Goal: Task Accomplishment & Management: Complete application form

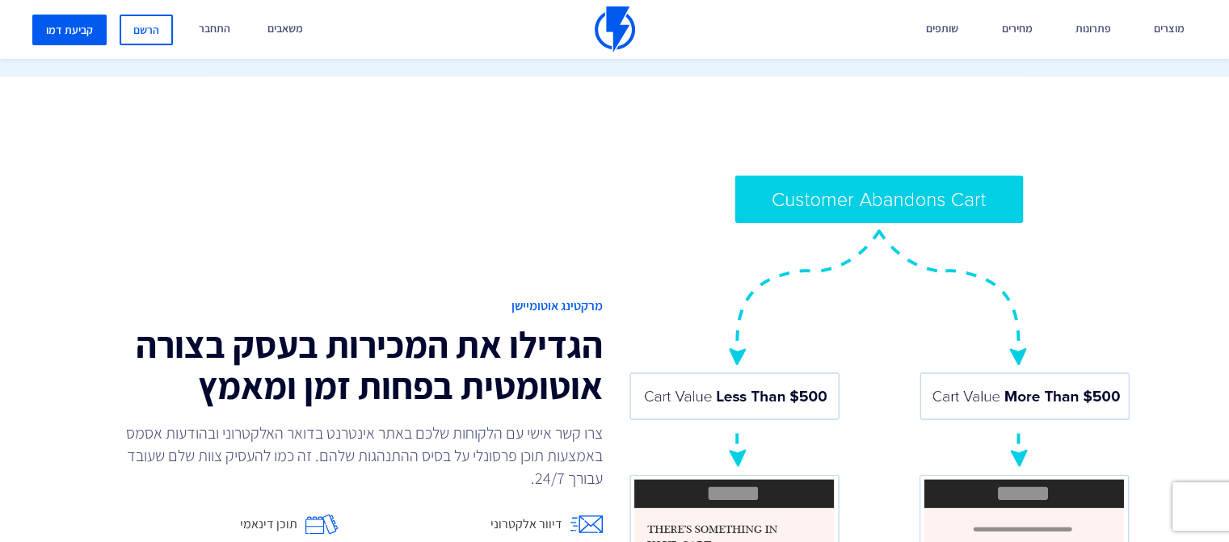
scroll to position [1293, 0]
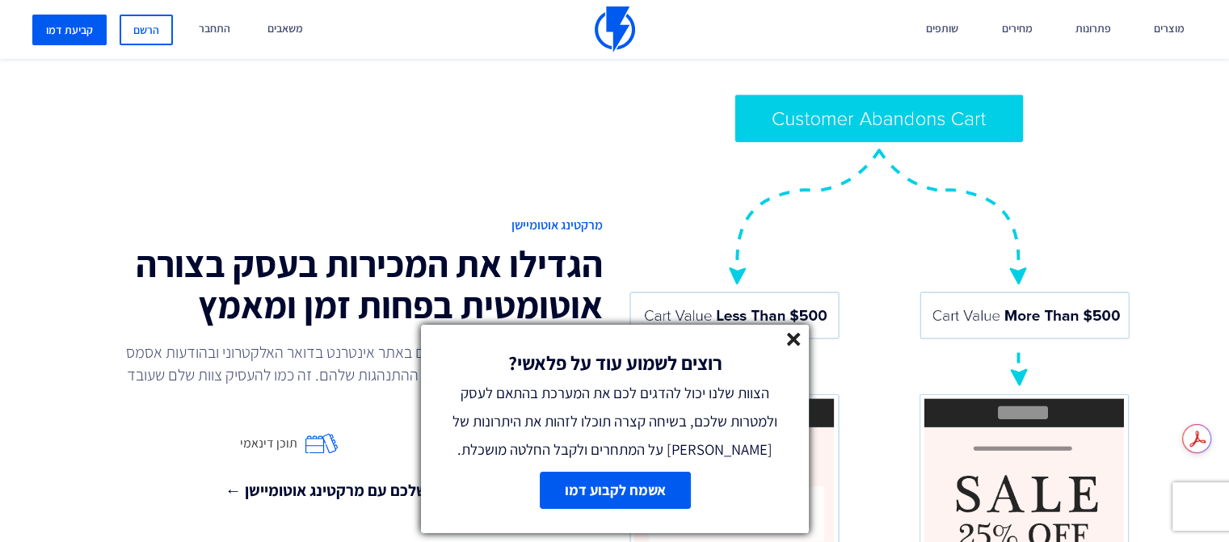
click at [662, 490] on link "אשמח לקבוע דמו" at bounding box center [614, 490] width 151 height 37
click at [796, 342] on line at bounding box center [793, 339] width 11 height 11
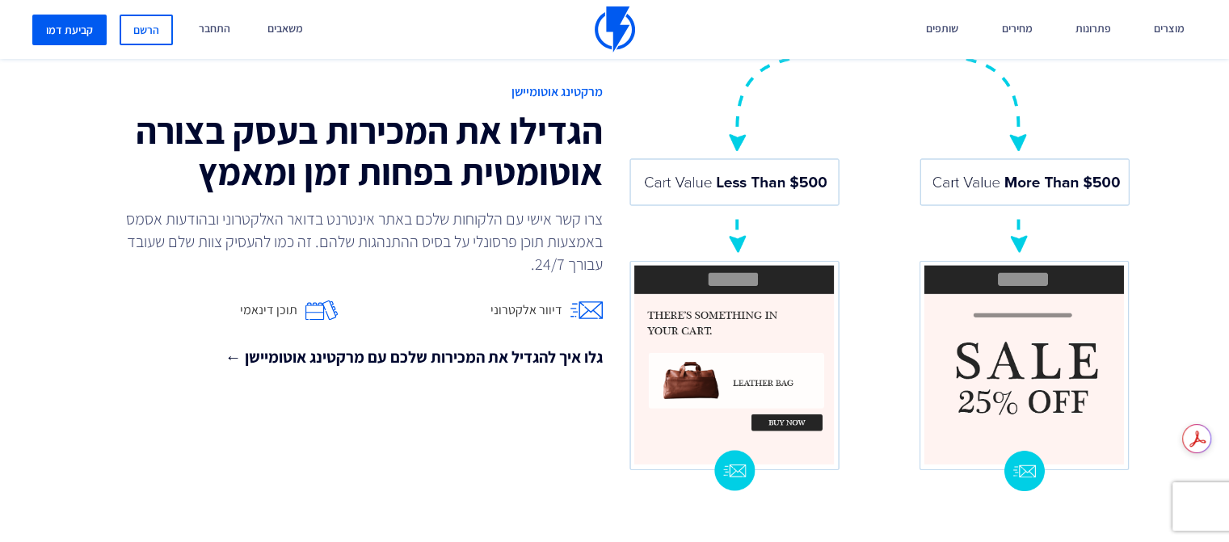
scroll to position [1454, 0]
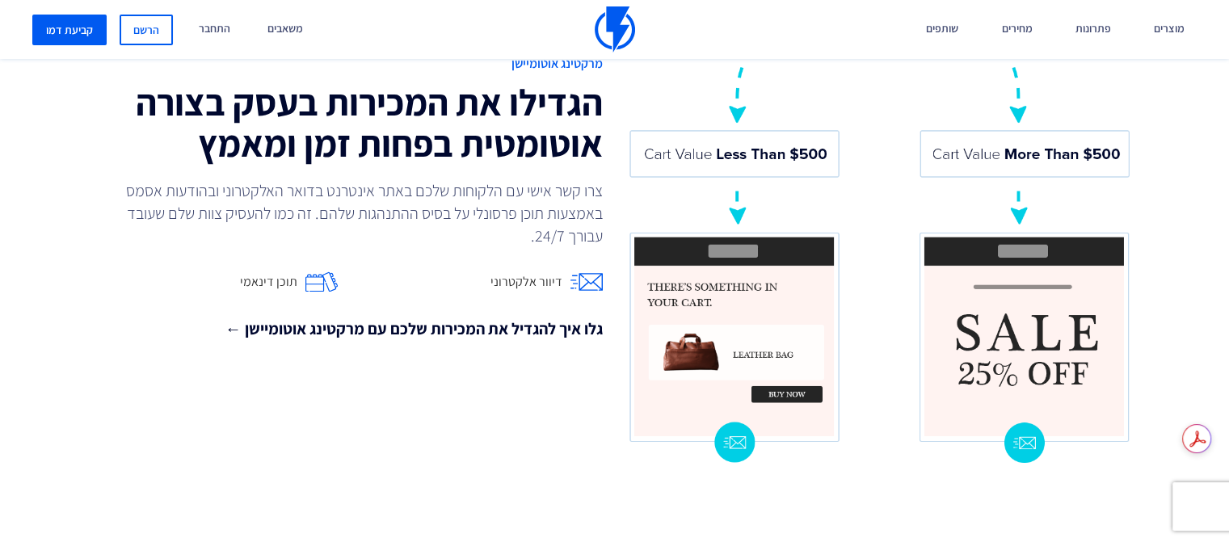
click at [528, 280] on span "דיוור אלקטרוני" at bounding box center [526, 282] width 72 height 19
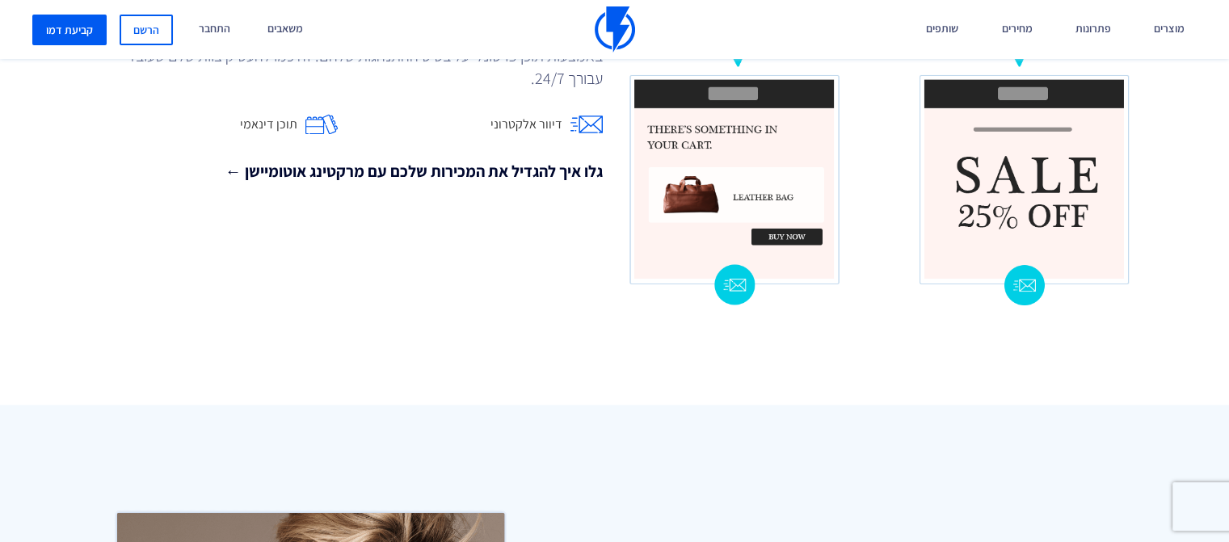
scroll to position [1616, 0]
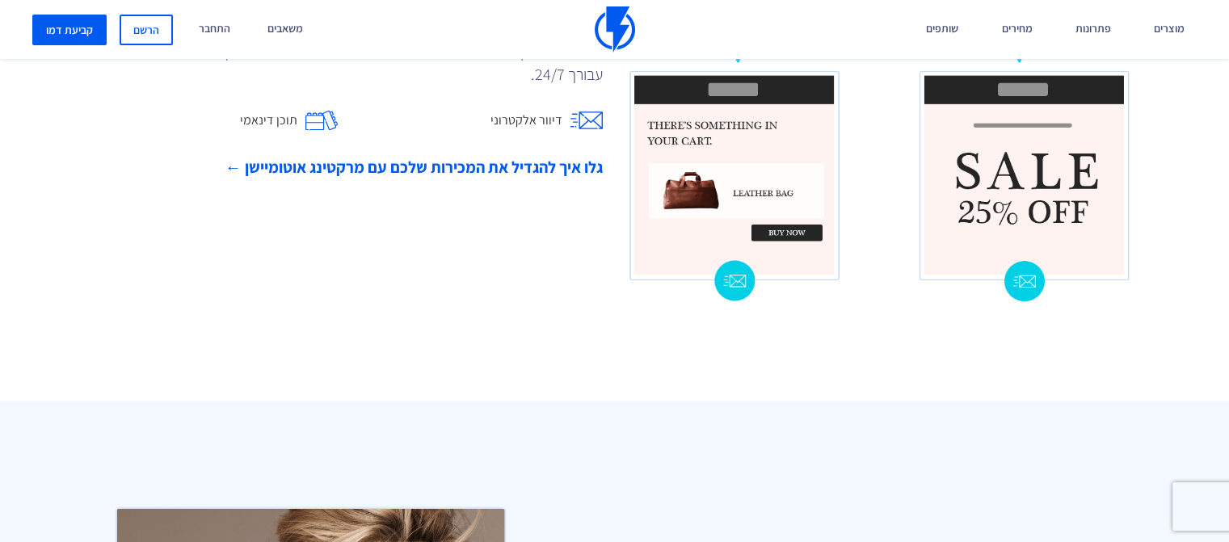
click at [359, 163] on link "גלו איך להגדיל את המכירות שלכם עם מרקטינג אוטומיישן ←" at bounding box center [350, 167] width 506 height 23
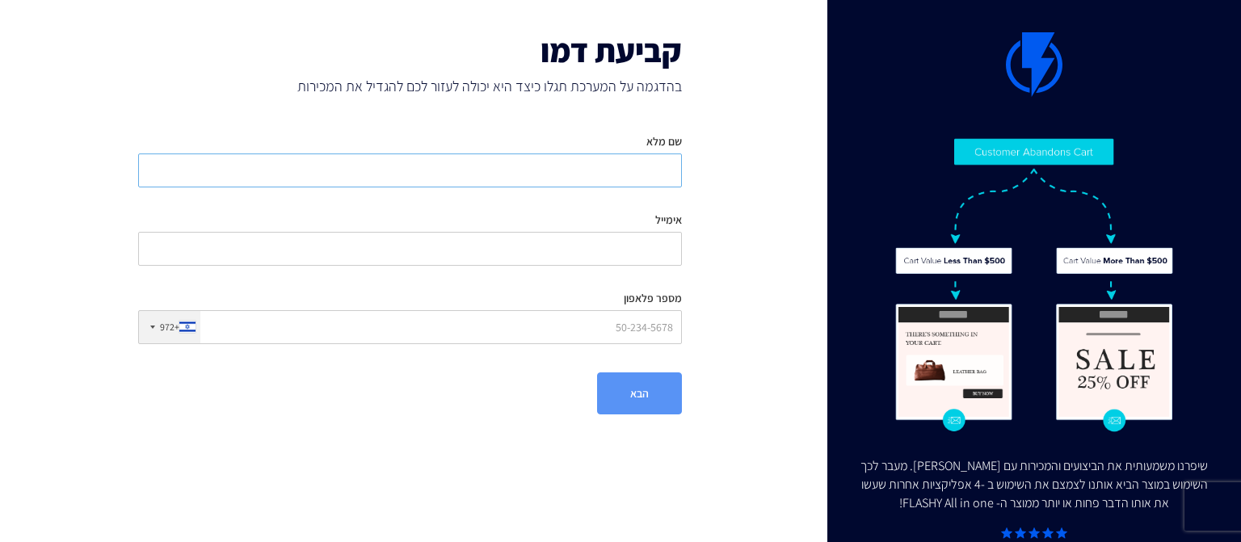
click at [634, 168] on input "שם מלא" at bounding box center [410, 171] width 544 height 34
type input "[PERSON_NAME]"
type input "[EMAIL_ADDRESS][DOMAIN_NAME]"
type input "0507518840"
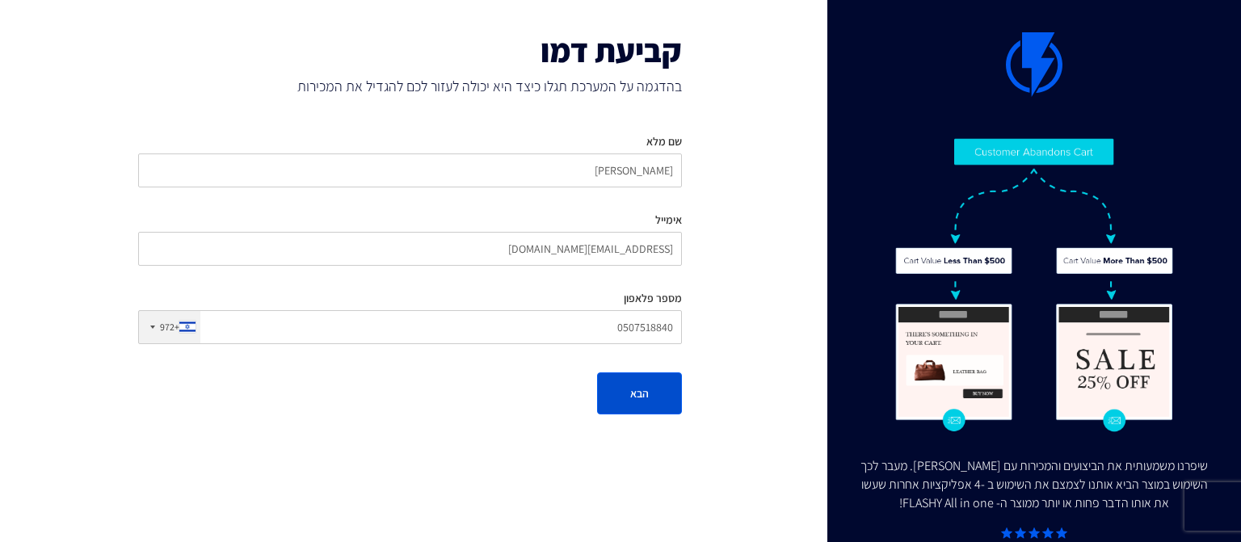
click at [629, 397] on button "הבא" at bounding box center [639, 394] width 85 height 42
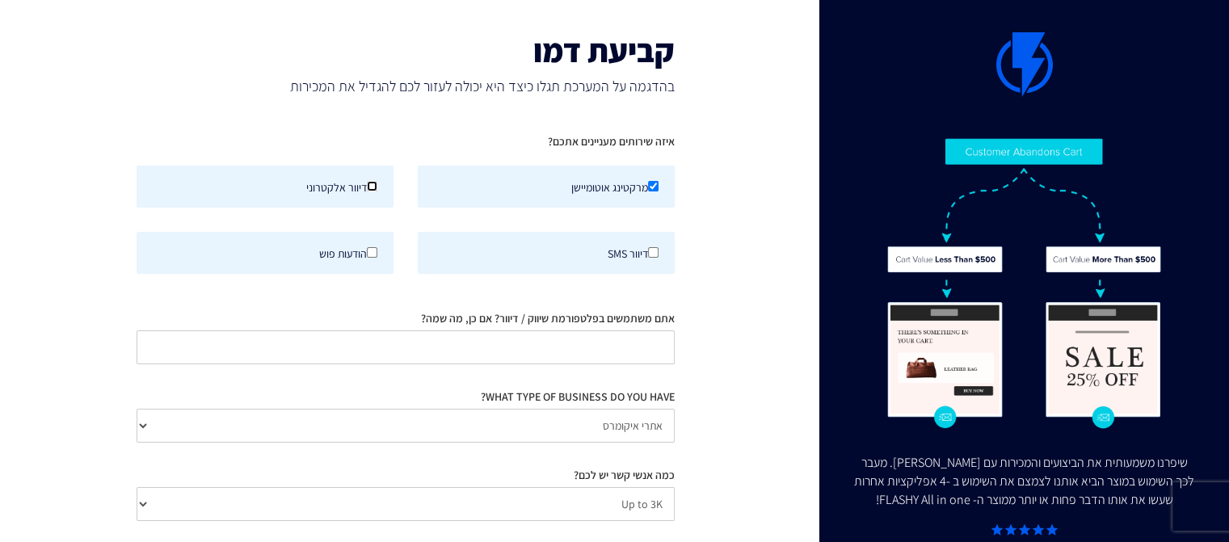
click at [375, 181] on input "דיוור אלקטרוני" at bounding box center [372, 186] width 11 height 11
checkbox input "true"
click at [462, 423] on select "אתרי איקומרס Agency / Freelancer SaaS Other" at bounding box center [406, 426] width 538 height 34
select select "Other"
click at [137, 409] on select "אתרי איקומרס Agency / Freelancer SaaS Other" at bounding box center [406, 426] width 538 height 34
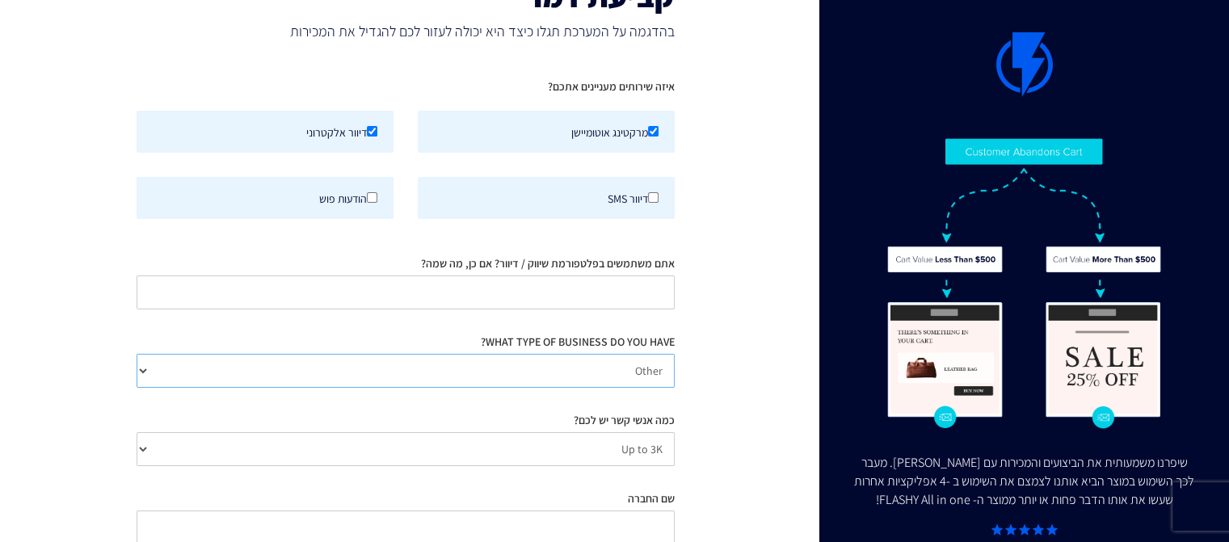
scroll to position [81, 0]
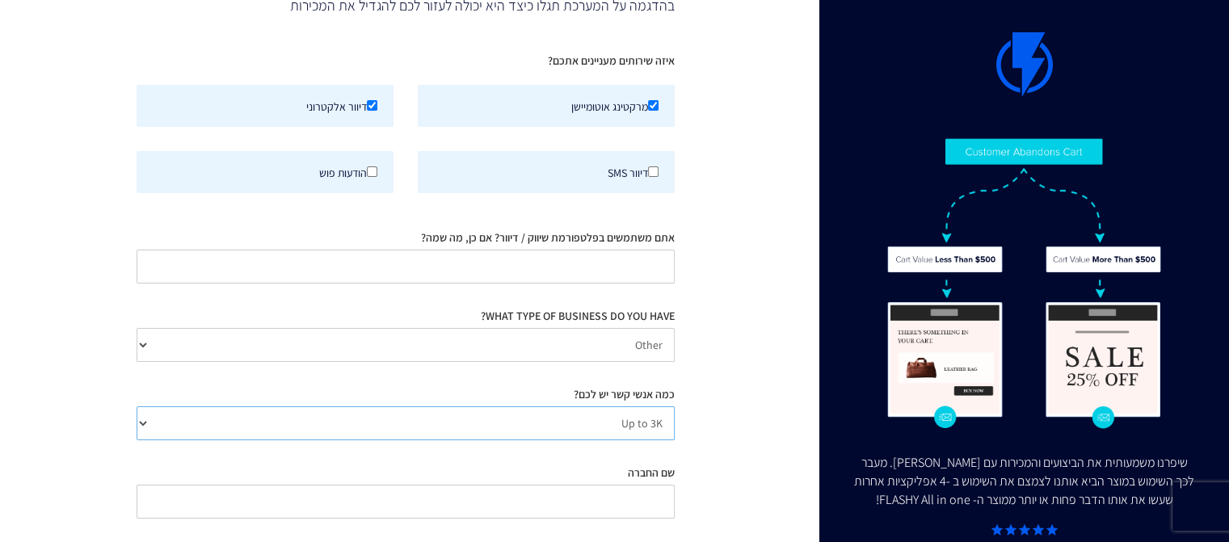
click at [152, 421] on select "Up to 3K 3K-10K 10K-25K 25K-50K 50K-100K 100K-250K 250K-500K 500K-1M 1M+" at bounding box center [406, 423] width 538 height 34
click at [184, 422] on select "Up to 3K 3K-10K 10K-25K 25K-50K 50K-100K 100K-250K 250K-500K 500K-1M 1M+" at bounding box center [406, 423] width 538 height 34
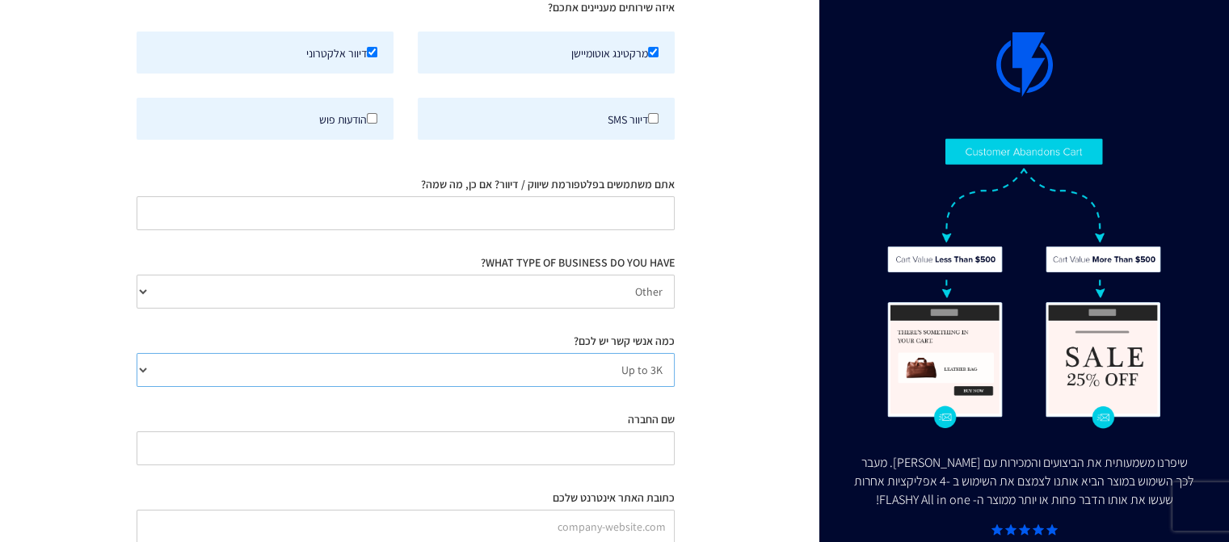
scroll to position [162, 0]
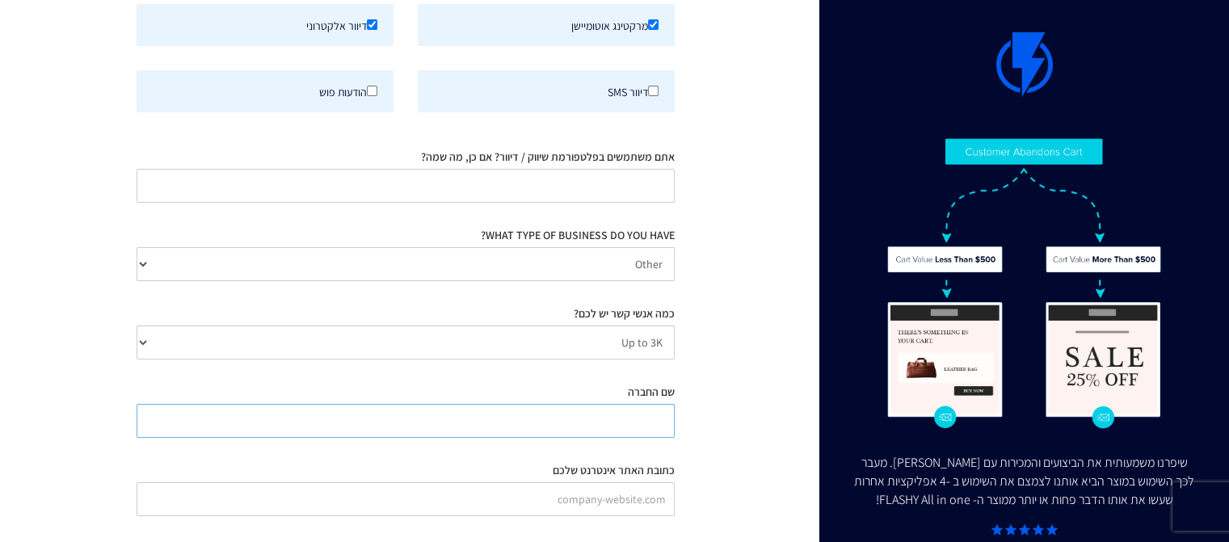
click at [446, 418] on input "שם החברה" at bounding box center [406, 421] width 538 height 34
type input "טנא"
click at [535, 497] on input "כתובת האתר אינטרנט שלכם" at bounding box center [406, 499] width 538 height 34
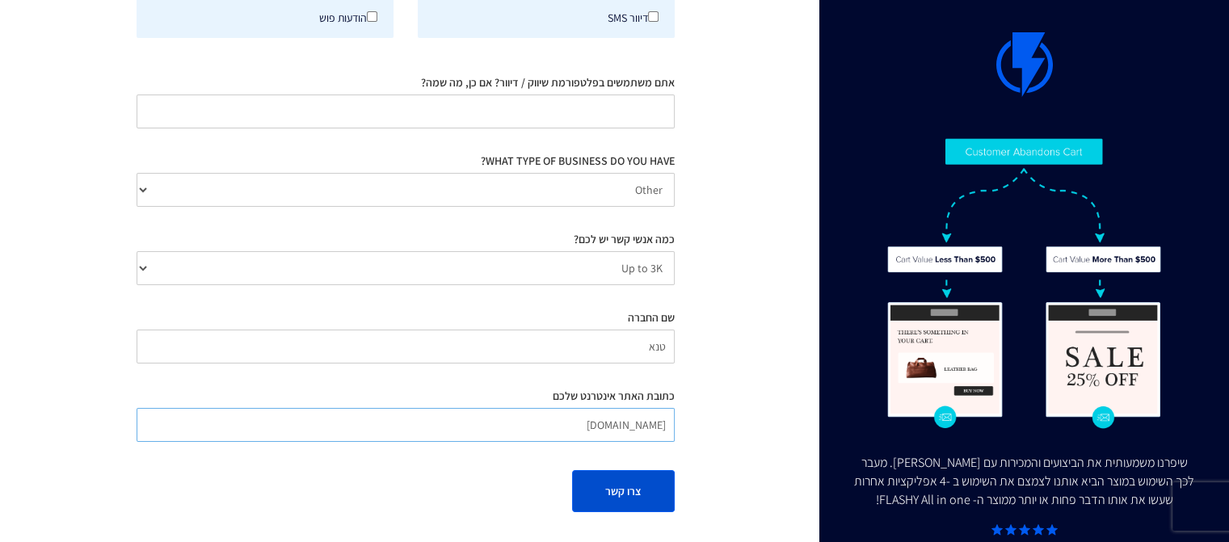
type input "[DOMAIN_NAME]"
click at [615, 490] on button "צרו קשר" at bounding box center [623, 491] width 103 height 42
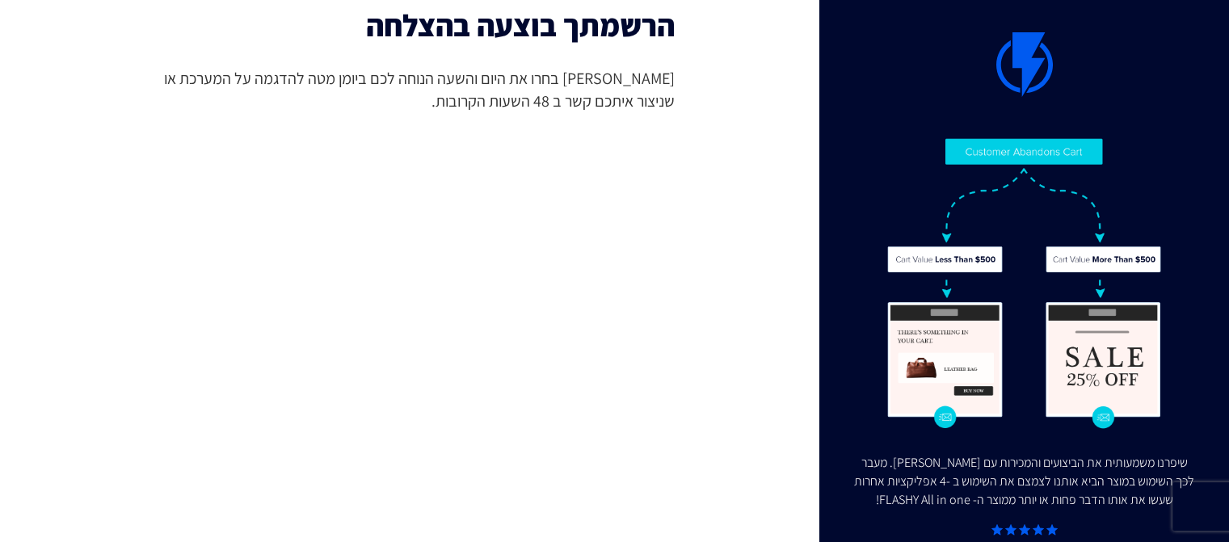
scroll to position [0, 0]
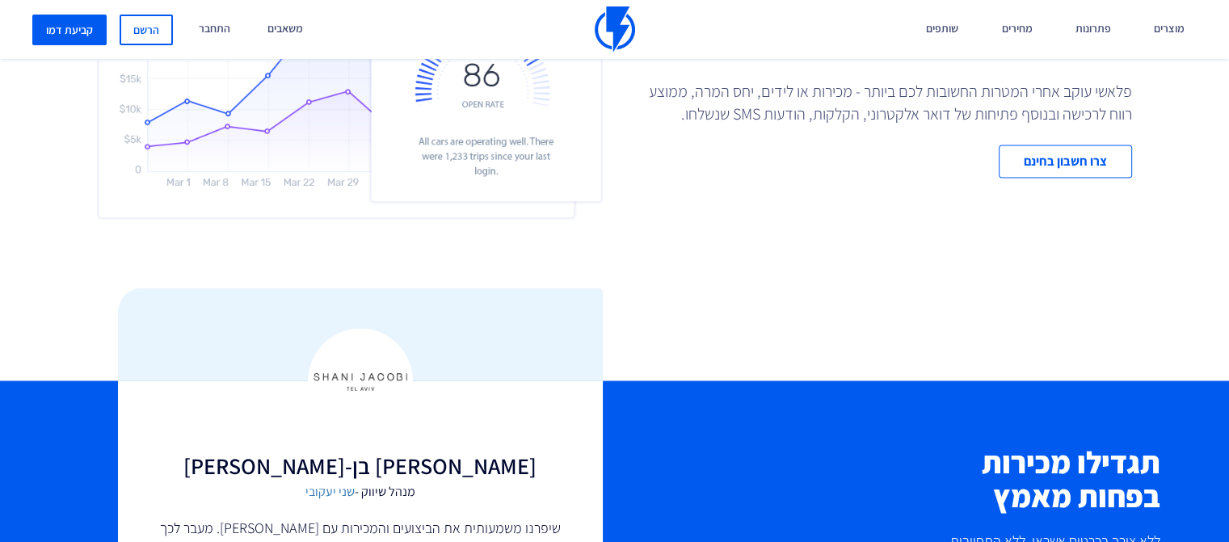
scroll to position [3313, 0]
